Goal: Task Accomplishment & Management: Manage account settings

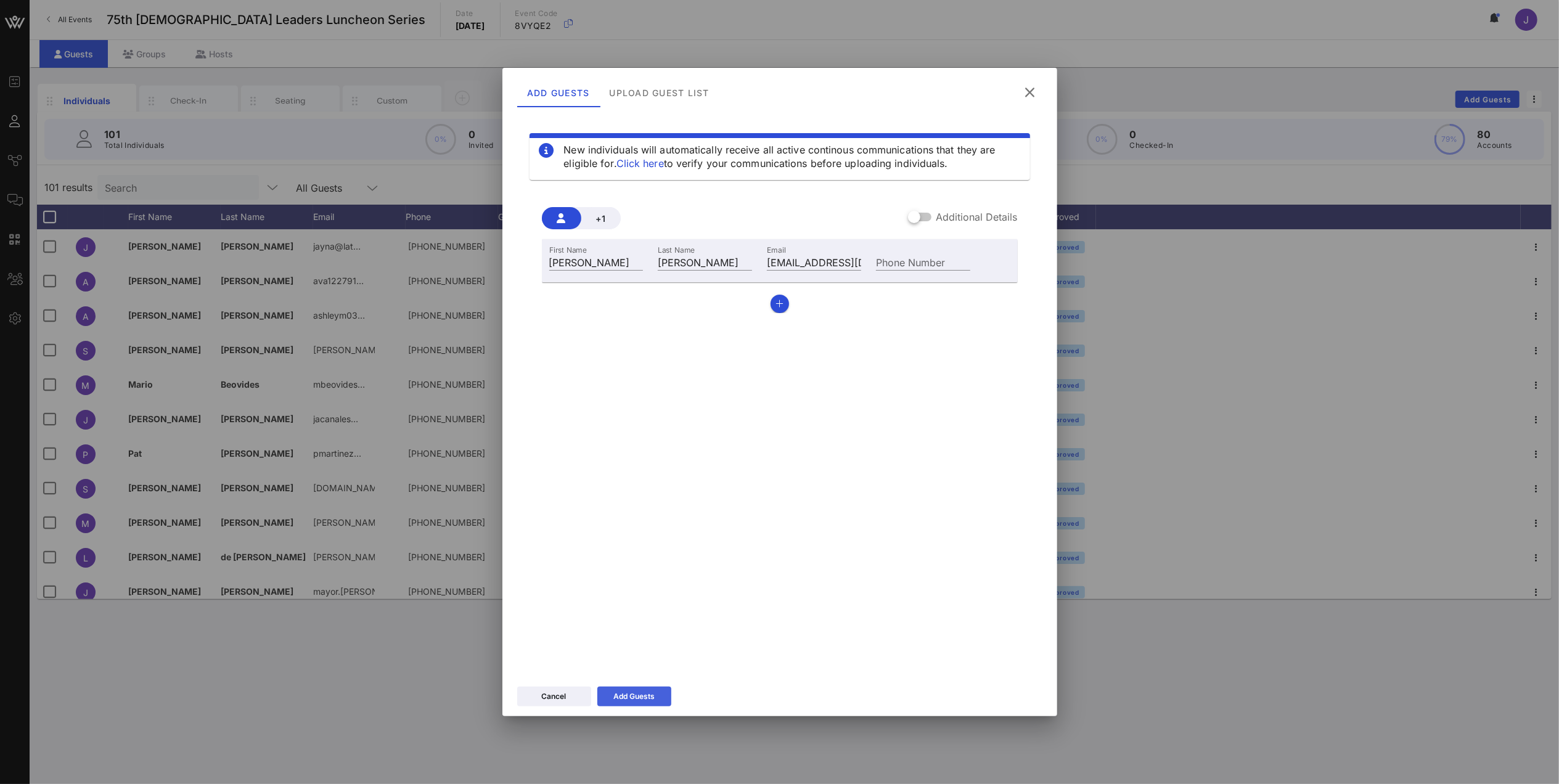
click at [657, 329] on button "Add Guests" at bounding box center [634, 696] width 74 height 20
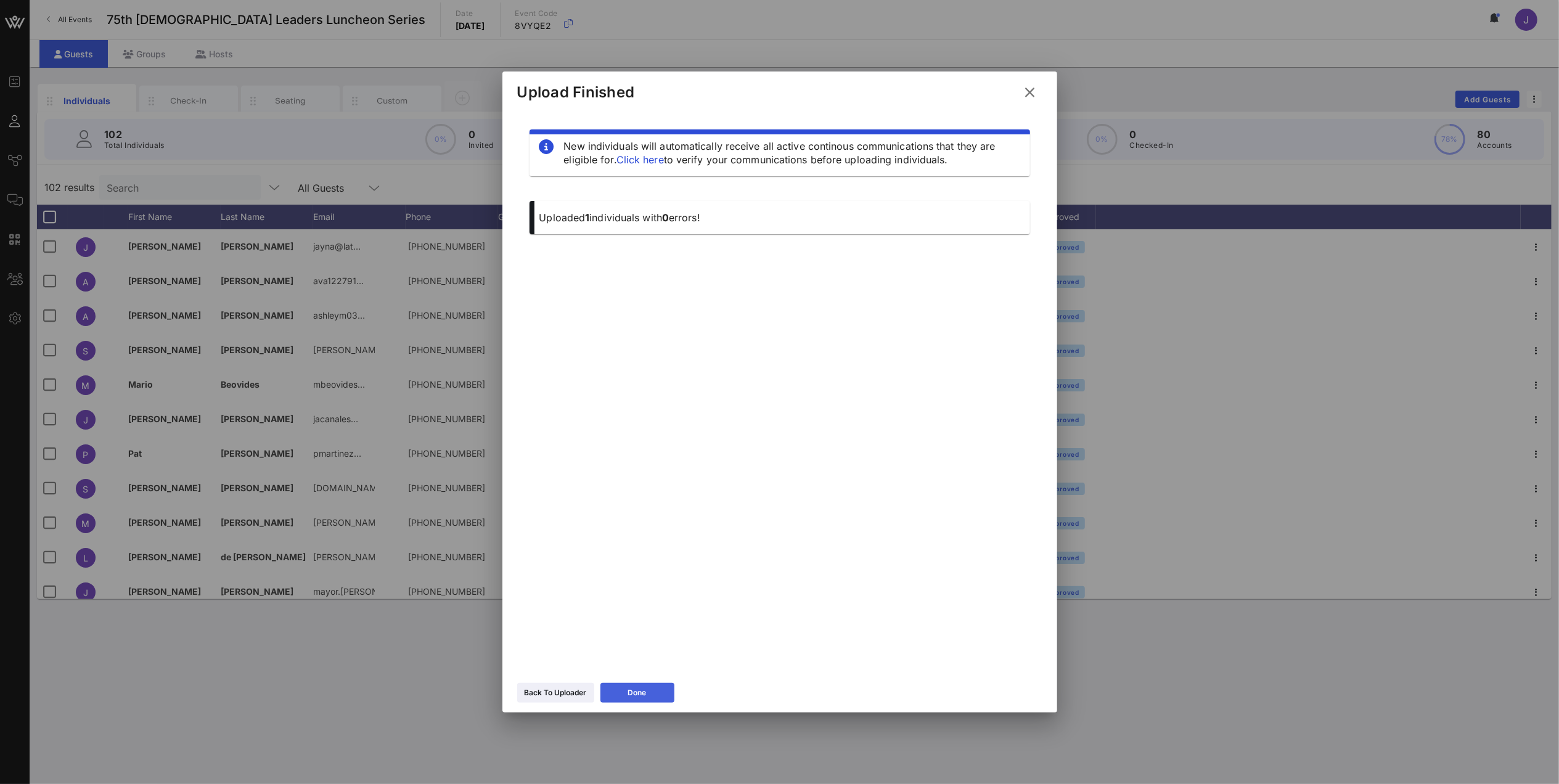
click at [649, 329] on button "Done" at bounding box center [638, 693] width 74 height 20
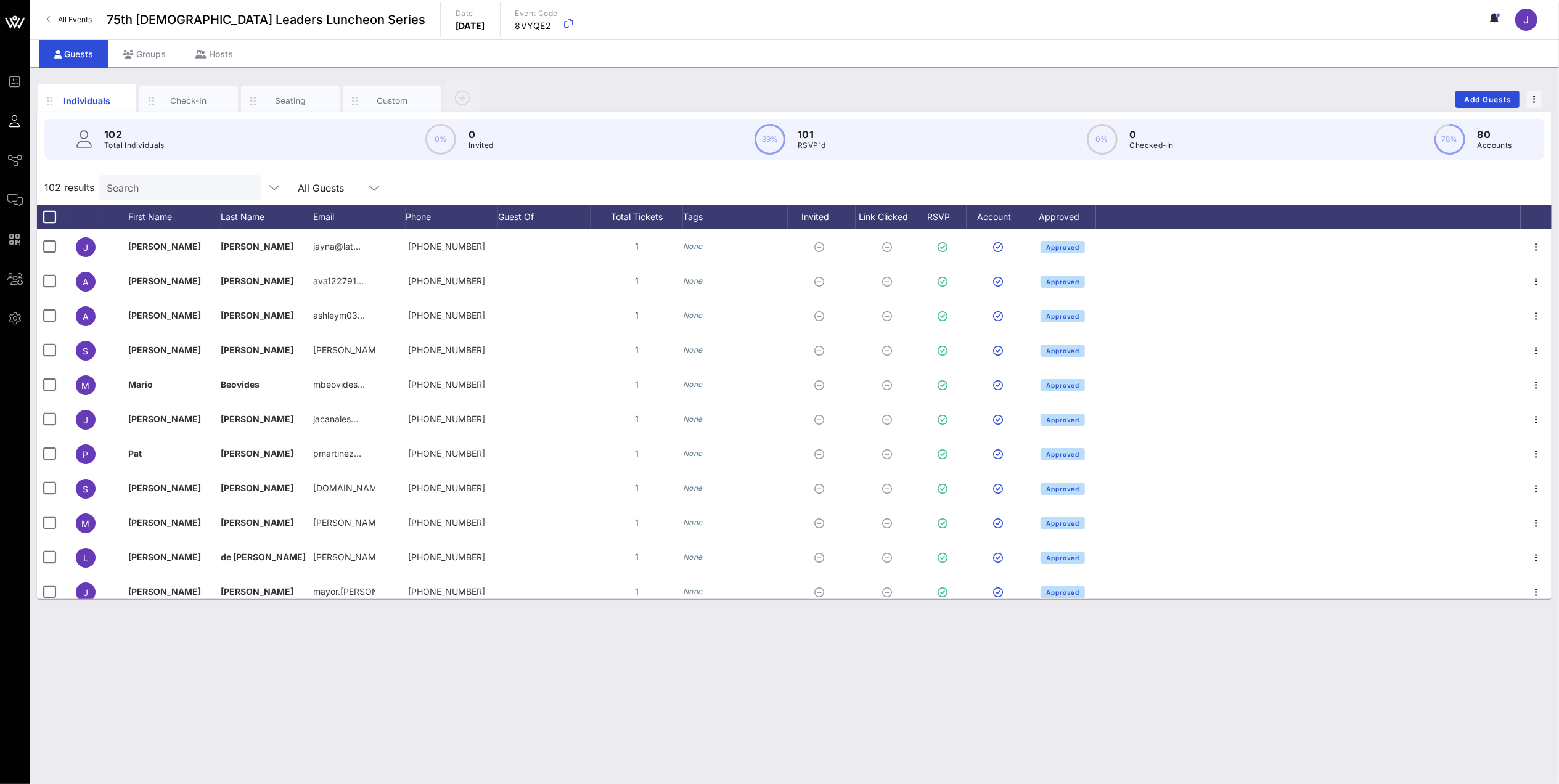
click at [153, 179] on div "Search" at bounding box center [178, 187] width 144 height 25
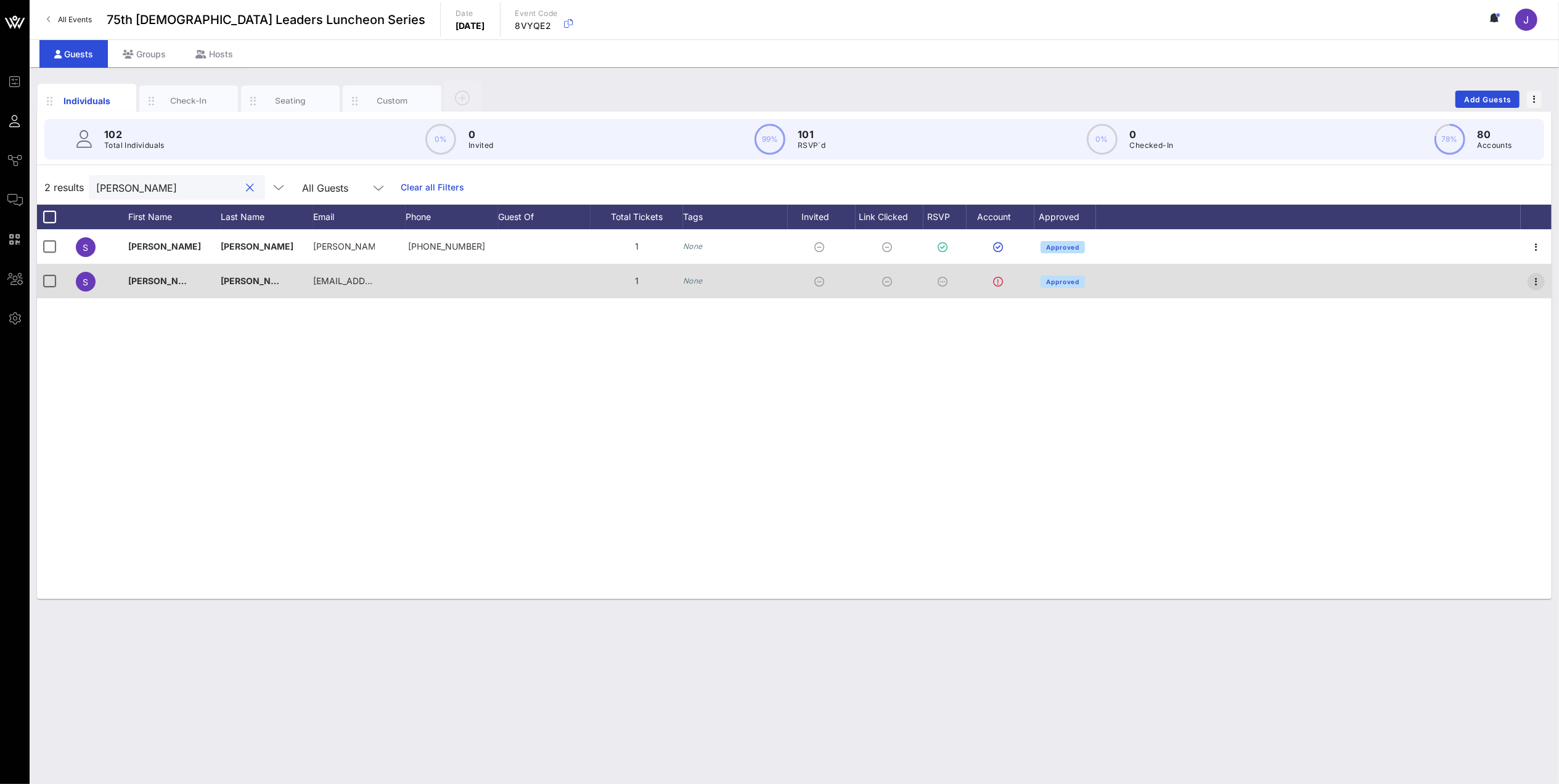
type input "[PERSON_NAME]"
click at [663, 282] on icon "button" at bounding box center [1536, 281] width 15 height 15
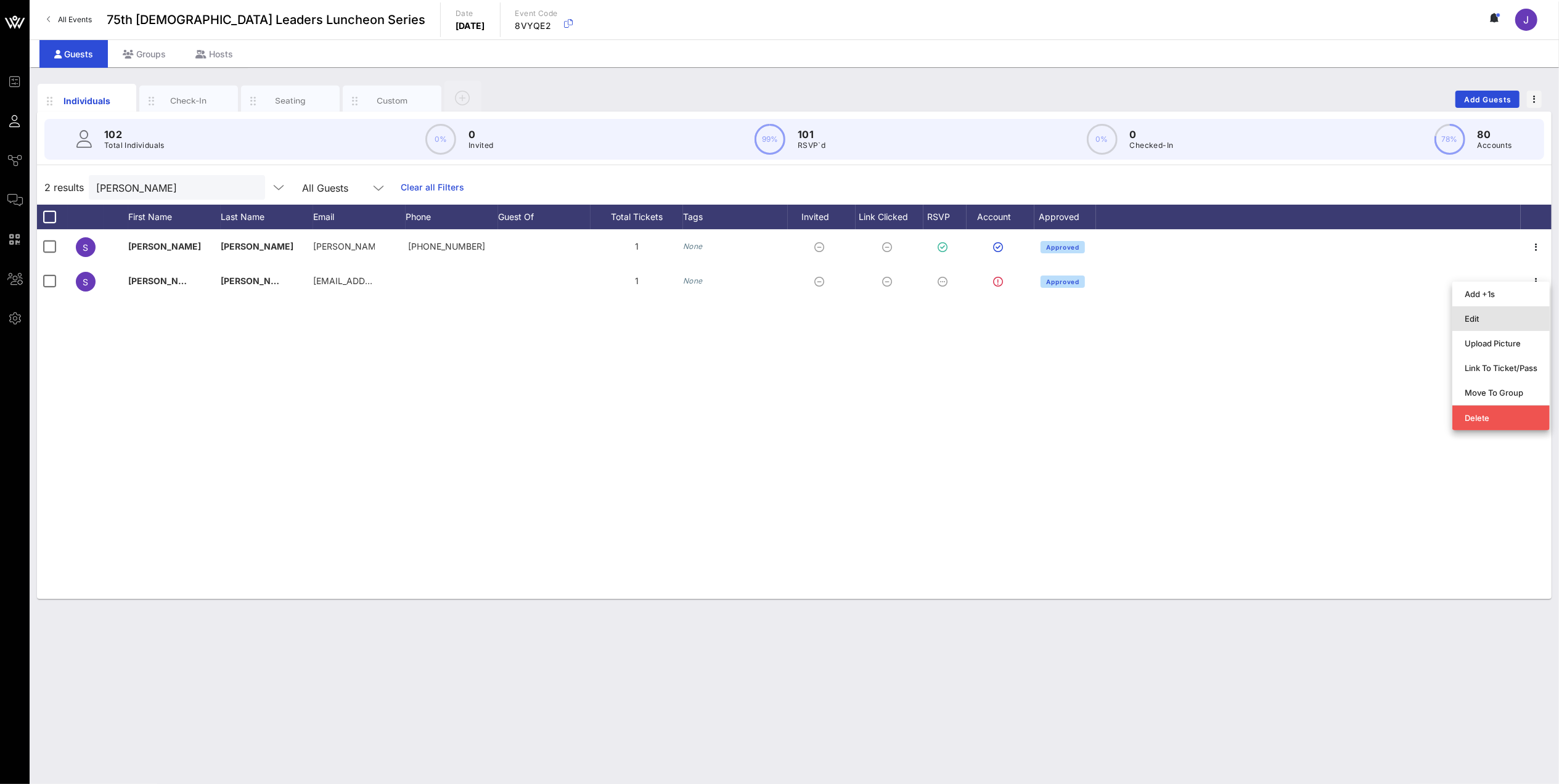
click at [663, 322] on div "Edit" at bounding box center [1501, 319] width 73 height 10
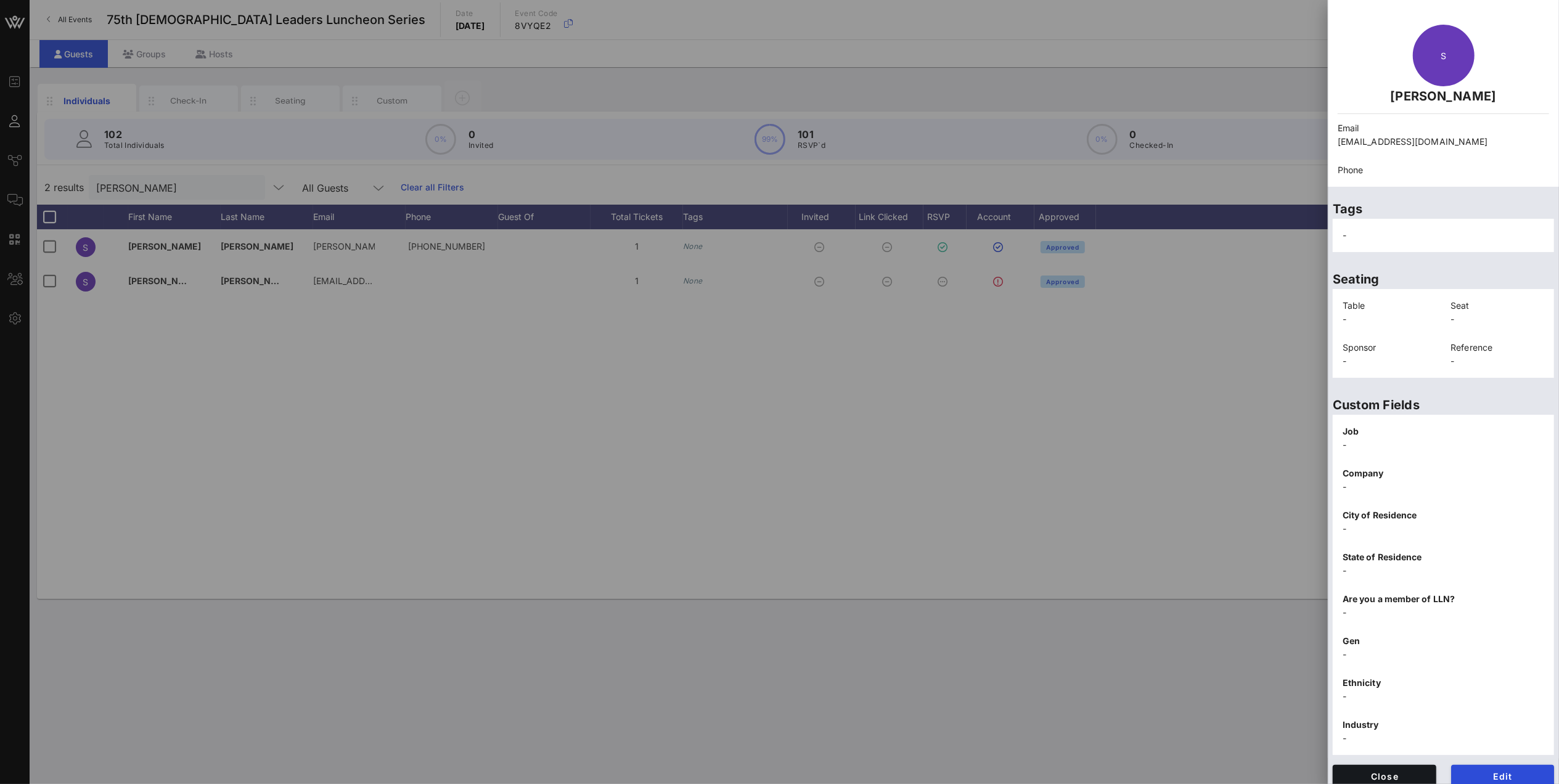
scroll to position [35, 0]
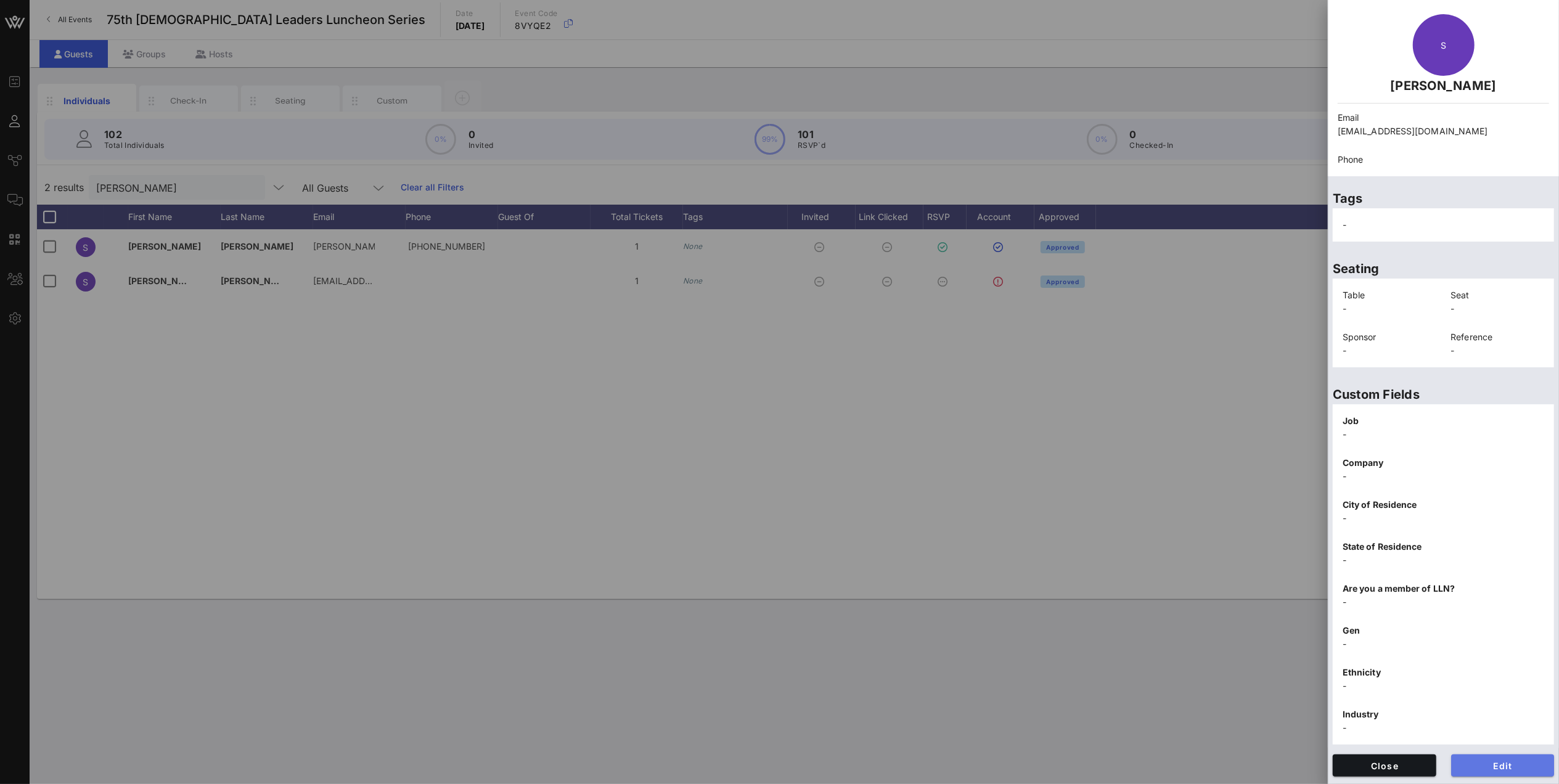
click at [663, 329] on span "Edit" at bounding box center [1503, 765] width 84 height 11
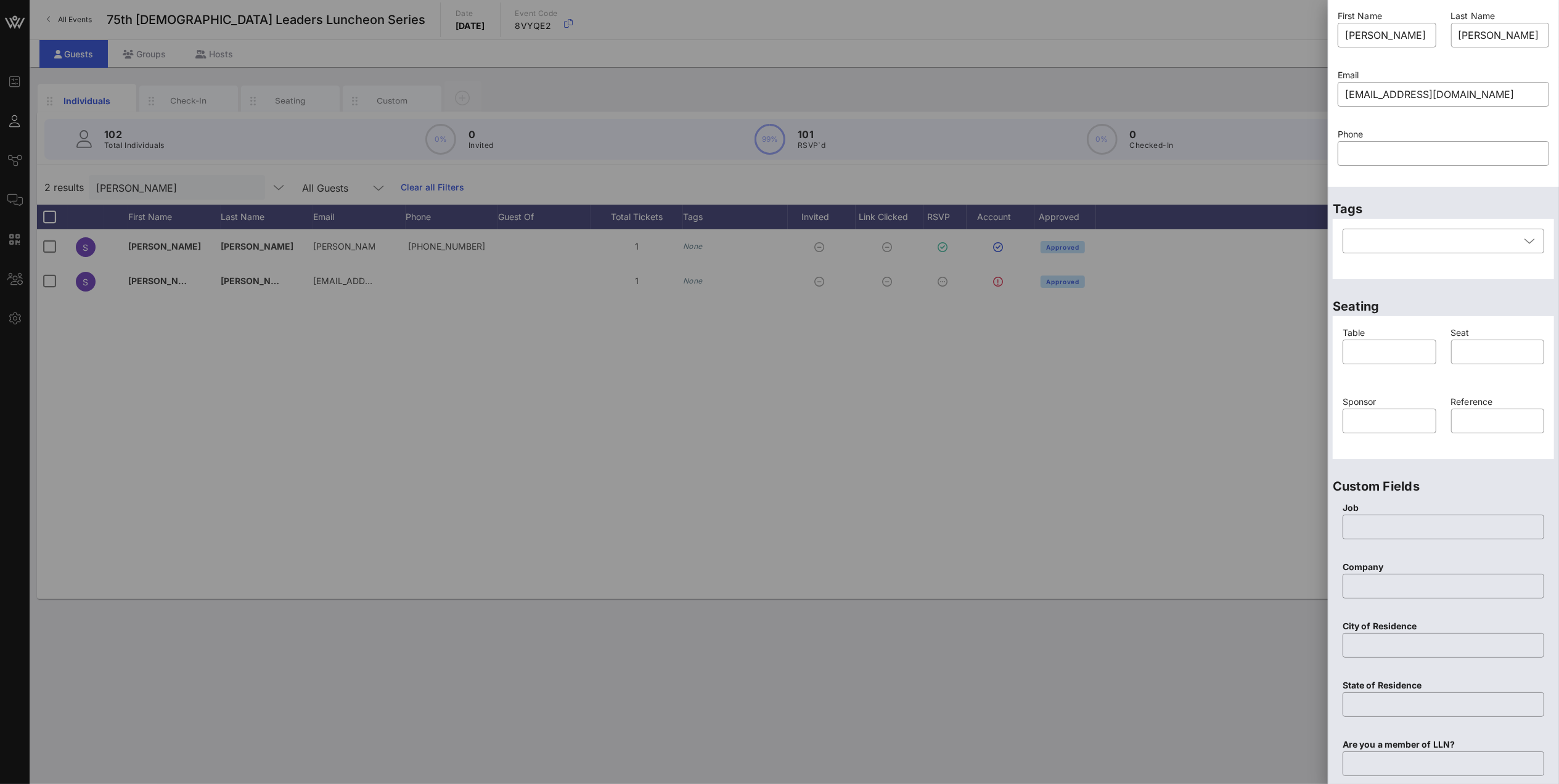
scroll to position [117, 0]
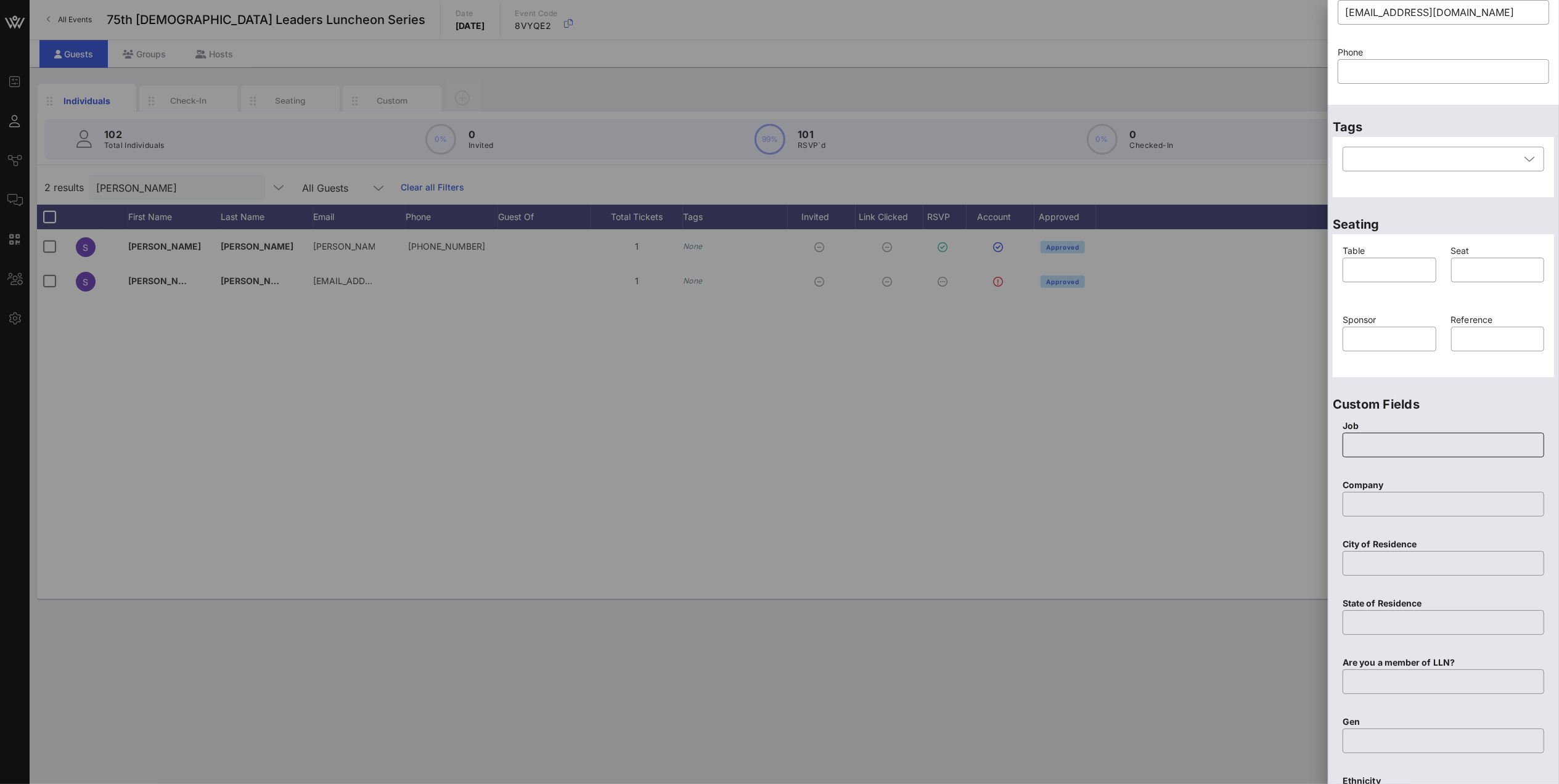
click at [663, 329] on input "text" at bounding box center [1443, 445] width 187 height 20
type input "Founder"
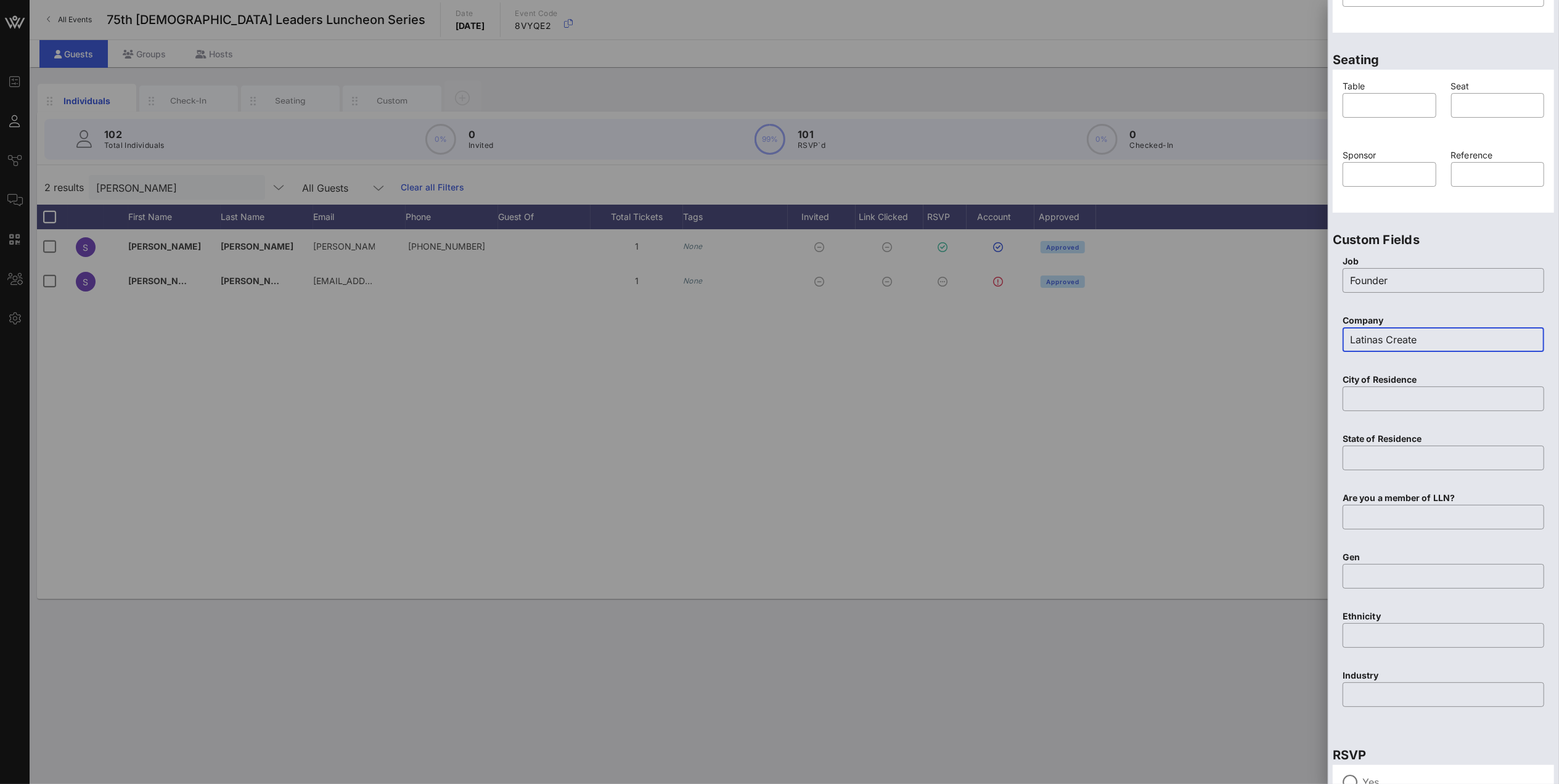
scroll to position [390, 0]
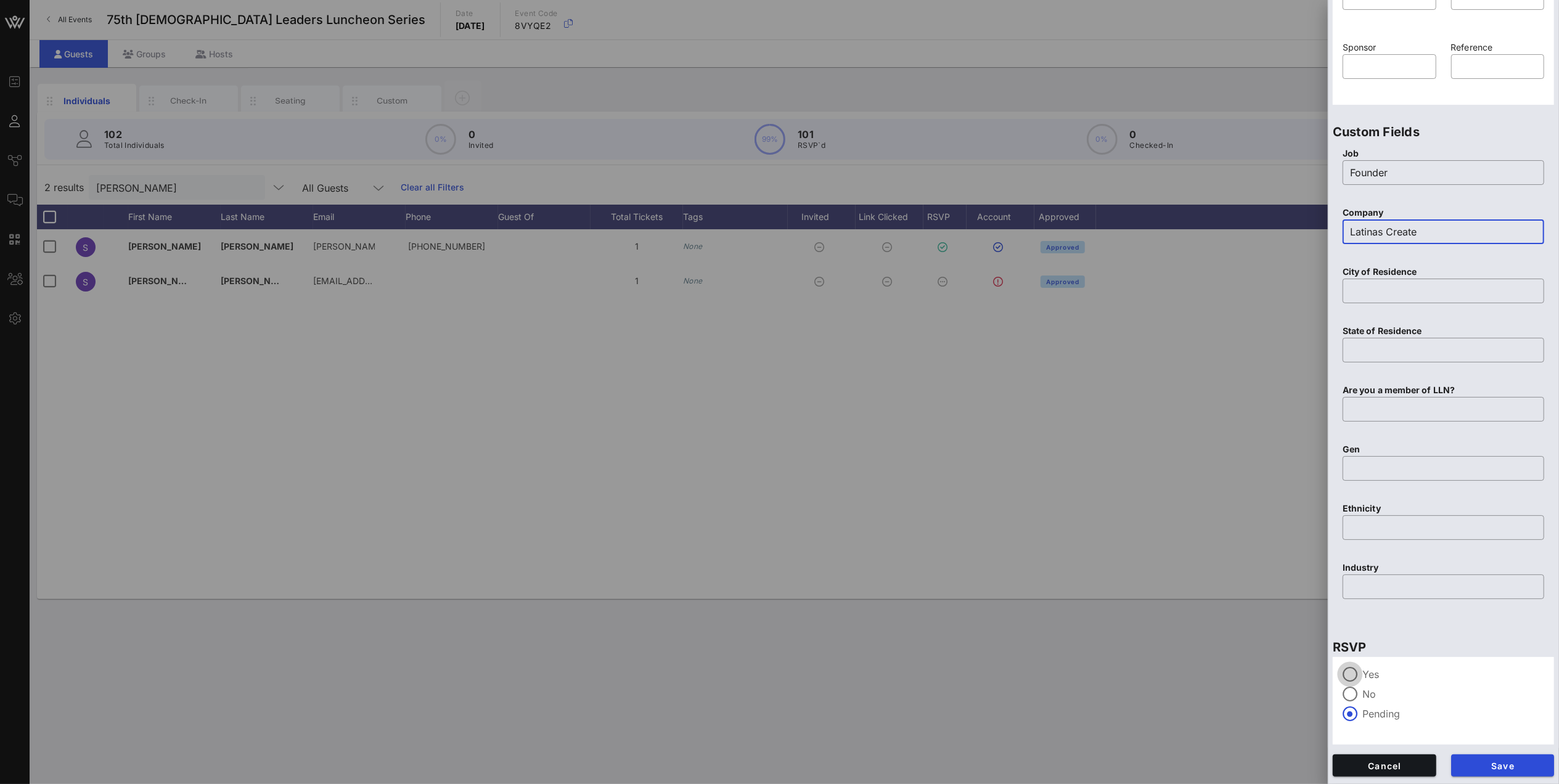
type input "Latinas Create"
click at [663, 329] on div at bounding box center [1349, 674] width 21 height 21
click at [663, 329] on span "Save" at bounding box center [1503, 765] width 84 height 11
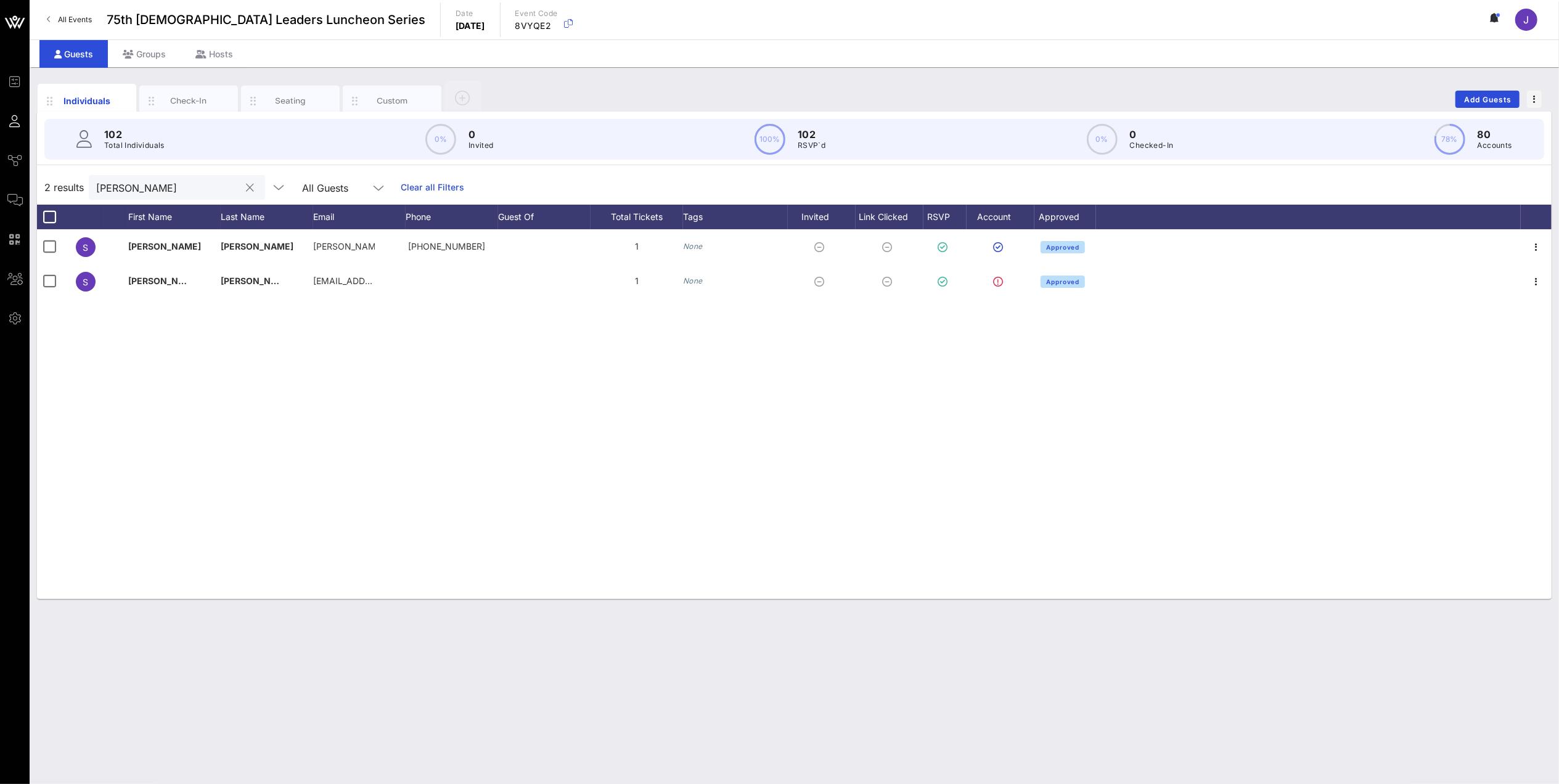
click at [134, 188] on input "[PERSON_NAME]" at bounding box center [168, 187] width 144 height 16
click at [247, 190] on button "clear icon" at bounding box center [250, 188] width 8 height 12
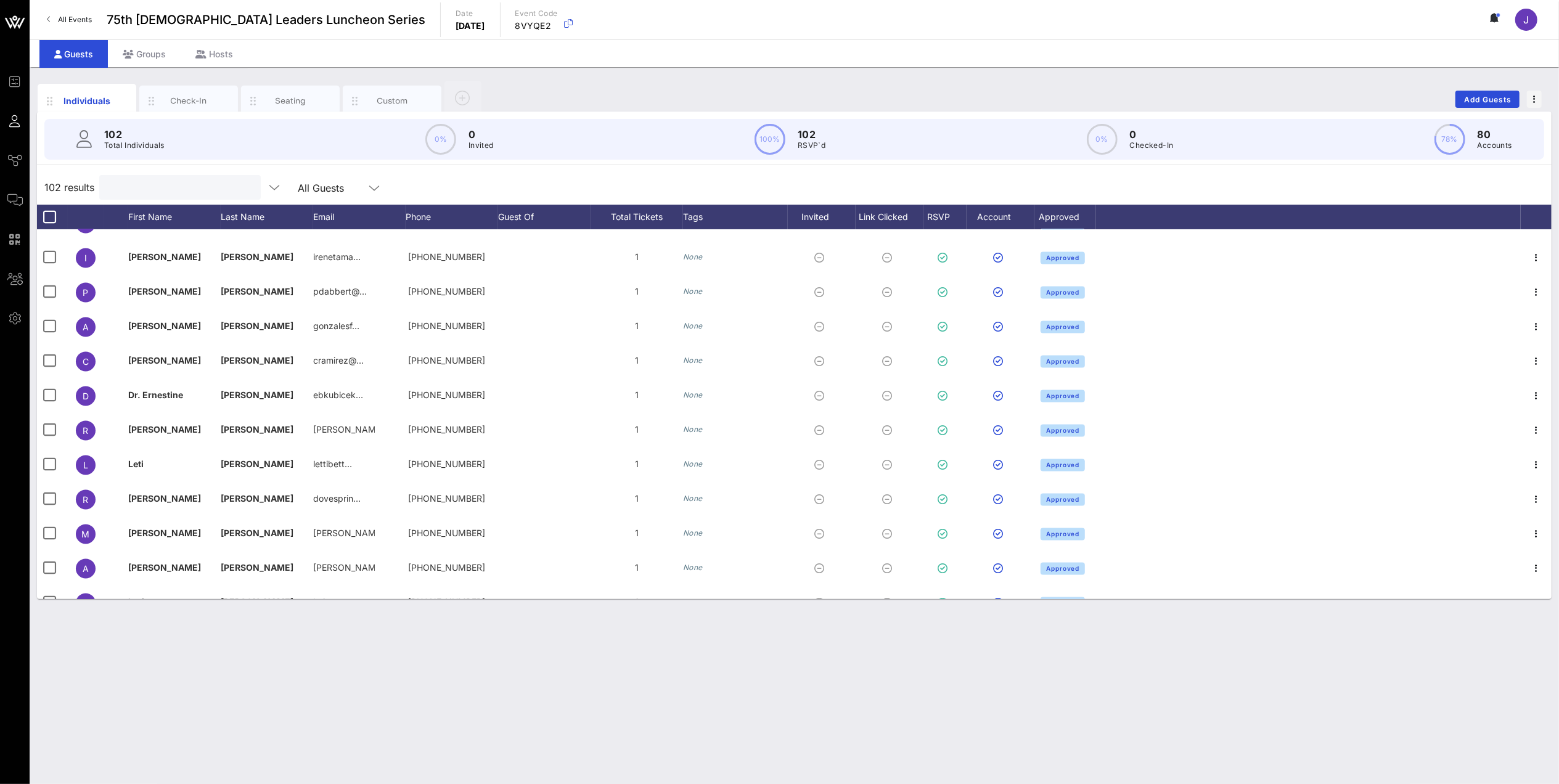
scroll to position [2630, 0]
